Goal: Understand process/instructions

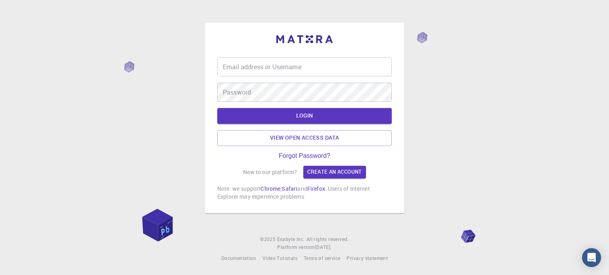
click at [282, 72] on input "Email address or Username" at bounding box center [304, 66] width 174 height 19
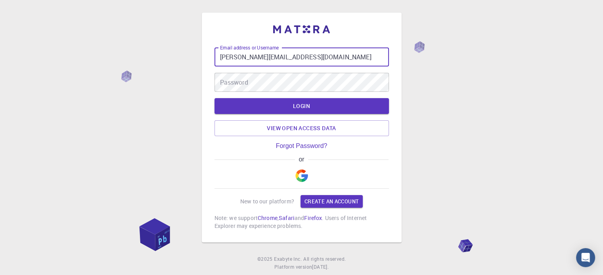
type input "[PERSON_NAME][EMAIL_ADDRESS][DOMAIN_NAME]"
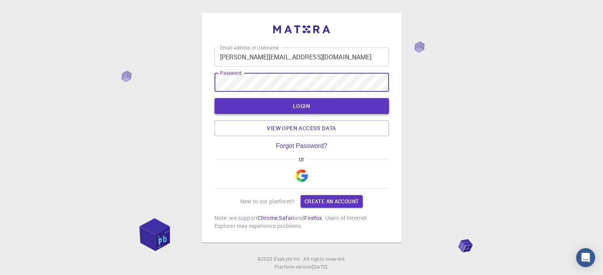
click at [301, 111] on button "LOGIN" at bounding box center [301, 106] width 174 height 16
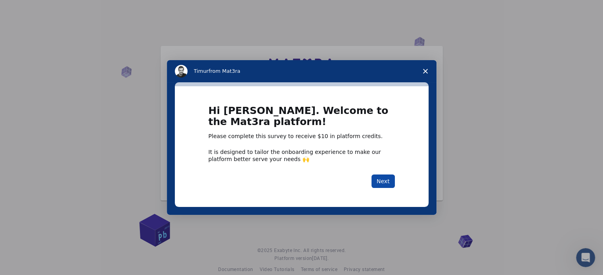
click at [379, 178] on button "Next" at bounding box center [382, 181] width 23 height 13
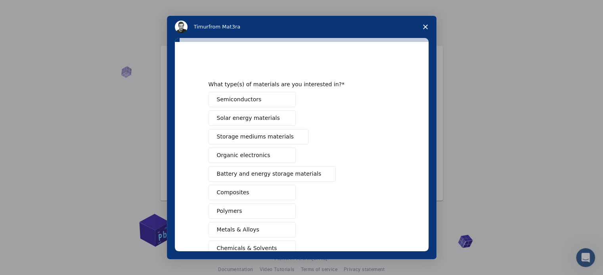
click at [219, 209] on span "Polymers" at bounding box center [229, 211] width 25 height 8
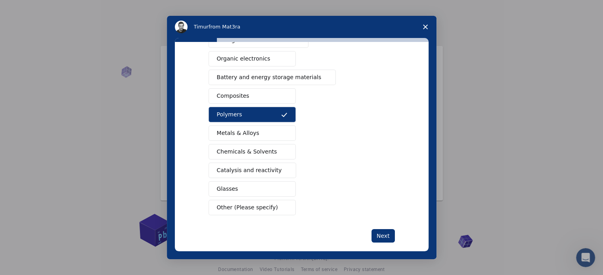
scroll to position [105, 0]
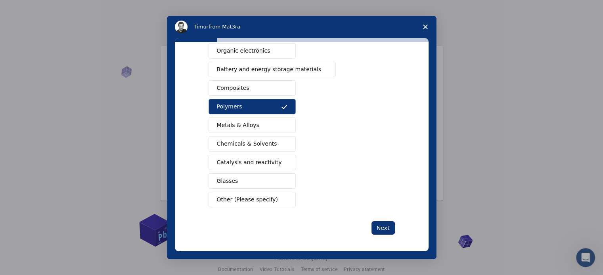
click at [247, 125] on span "Metals & Alloys" at bounding box center [238, 125] width 42 height 8
click at [246, 137] on button "Chemicals & Solvents" at bounding box center [252, 143] width 87 height 15
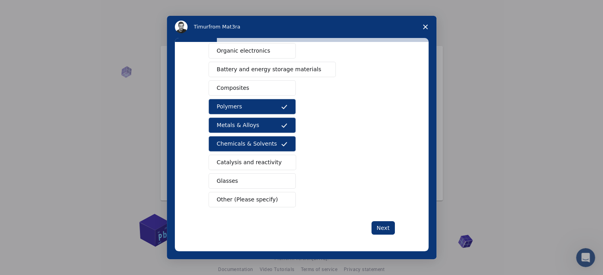
click at [246, 161] on span "Catalysis and reactivity" at bounding box center [249, 163] width 65 height 8
click at [247, 182] on button "Glasses" at bounding box center [252, 181] width 87 height 15
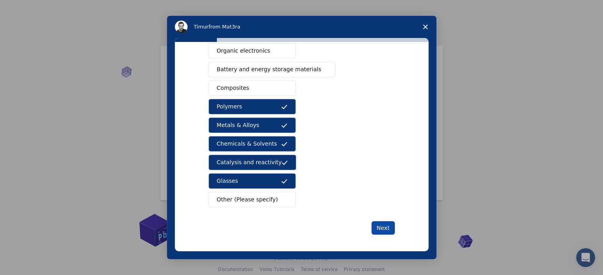
click at [383, 226] on button "Next" at bounding box center [382, 228] width 23 height 13
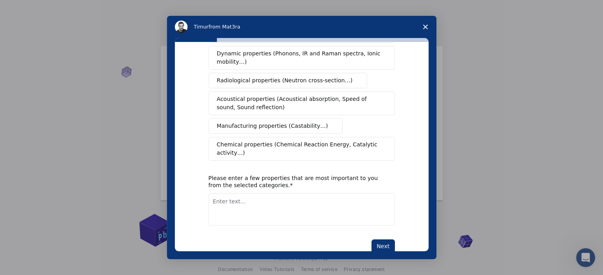
scroll to position [146, 0]
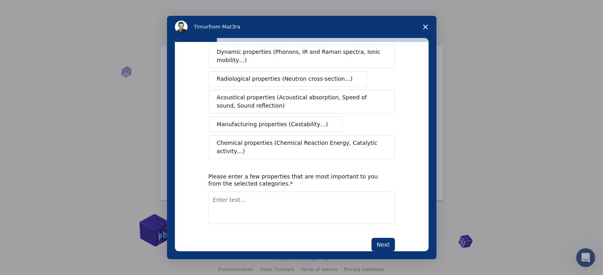
click at [249, 139] on span "Chemical properties (Chemical Reaction Energy, Catalytic activity…)" at bounding box center [299, 147] width 164 height 17
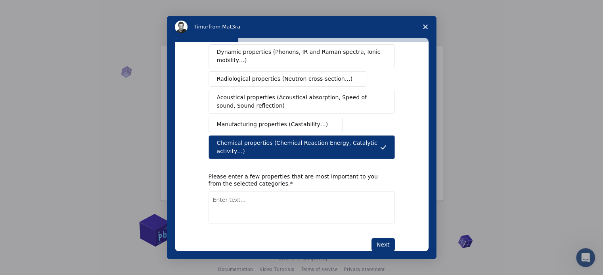
click at [231, 117] on button "Manufacturing properties (Castability…)" at bounding box center [276, 124] width 134 height 15
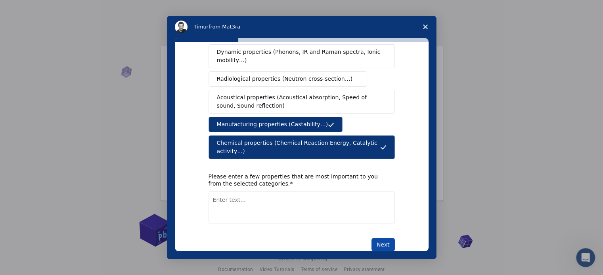
click at [380, 238] on button "Next" at bounding box center [382, 244] width 23 height 13
click at [323, 204] on textarea "Enter text..." at bounding box center [302, 208] width 186 height 33
type textarea "the process of production"
click at [383, 238] on button "Next" at bounding box center [382, 244] width 23 height 13
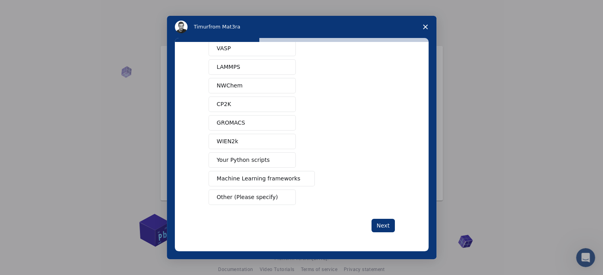
scroll to position [0, 0]
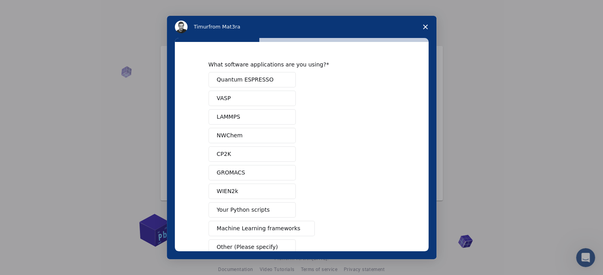
click at [383, 222] on div "Quantum ESPRESSO VASP LAMMPS NWChem CP2K GROMACS WIEN2k Your Python scripts Mac…" at bounding box center [302, 163] width 186 height 183
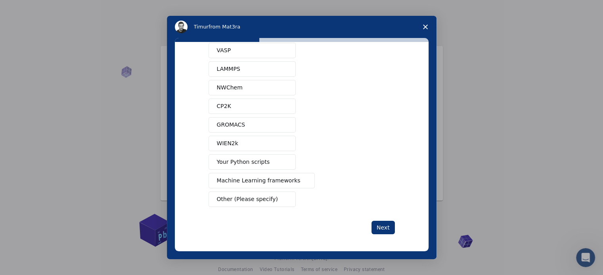
click at [425, 26] on polygon "Close survey" at bounding box center [425, 27] width 5 height 5
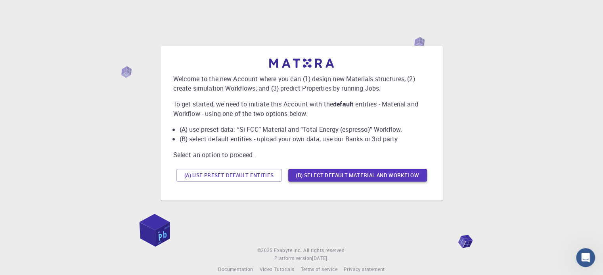
click at [313, 176] on button "(B) Select default material and workflow" at bounding box center [357, 175] width 139 height 13
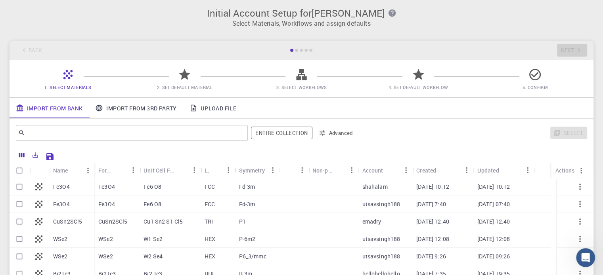
scroll to position [0, 0]
